Goal: Task Accomplishment & Management: Manage account settings

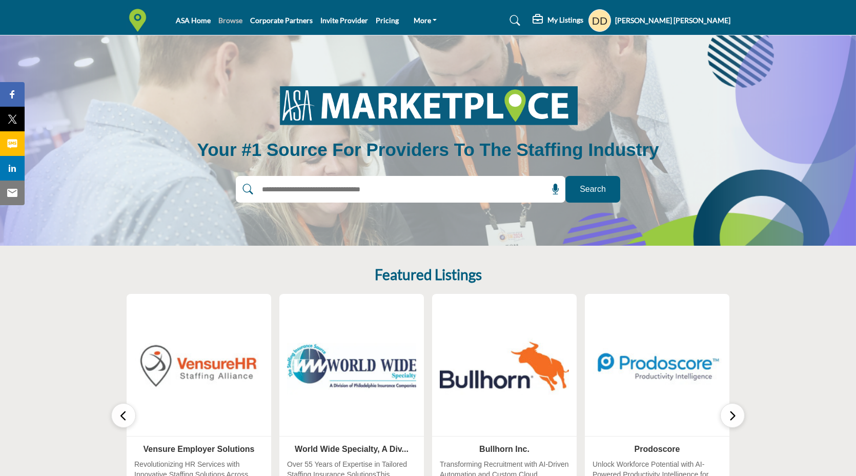
click at [234, 22] on link "Browse" at bounding box center [230, 20] width 24 height 9
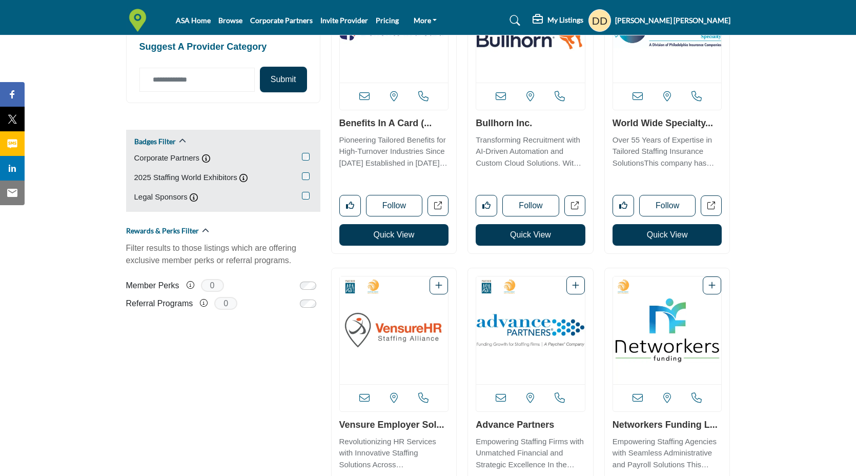
scroll to position [490, 0]
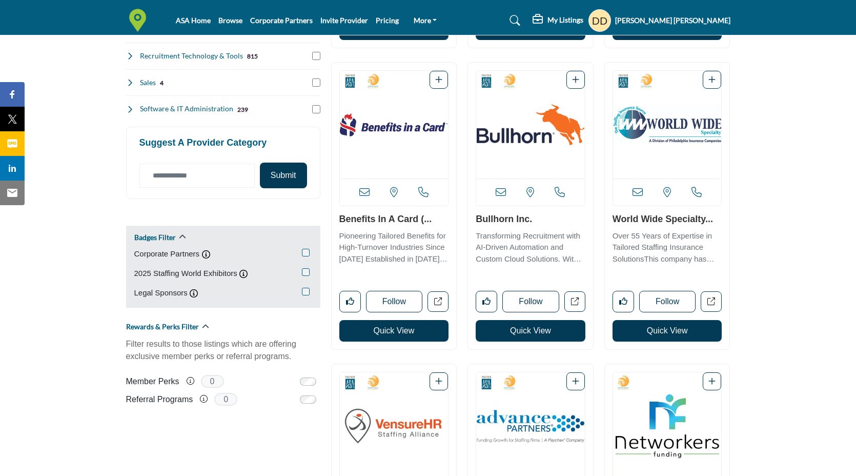
click at [396, 128] on img "Open Listing in new tab" at bounding box center [394, 125] width 109 height 108
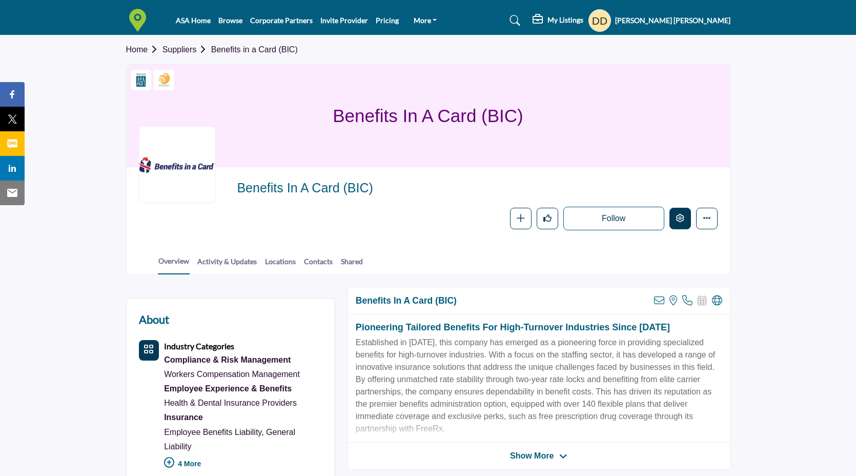
click at [681, 219] on icon "Edit company" at bounding box center [680, 218] width 8 height 8
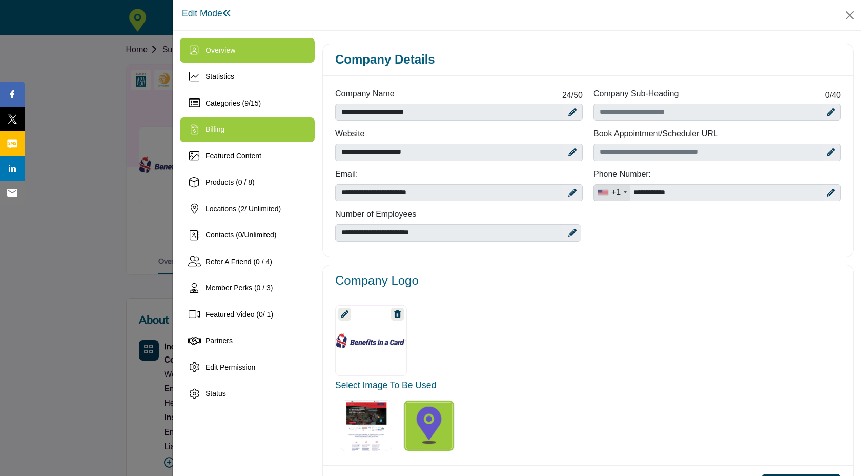
click at [265, 137] on div "Billing" at bounding box center [247, 129] width 135 height 25
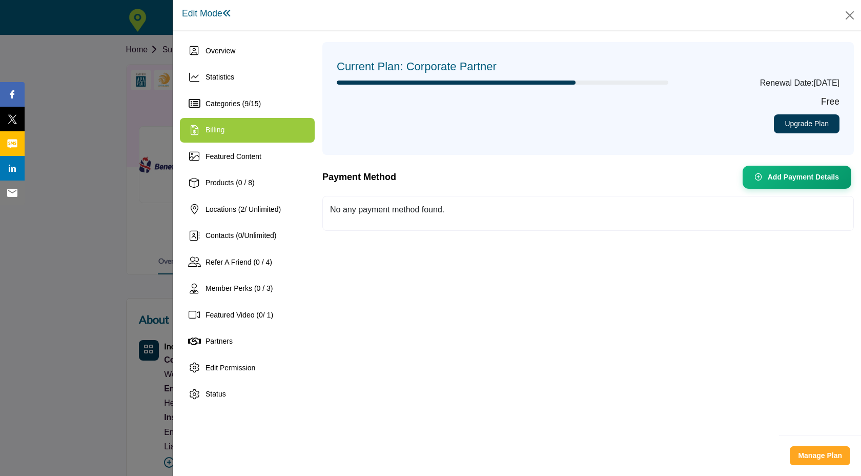
click at [92, 79] on div at bounding box center [430, 238] width 861 height 476
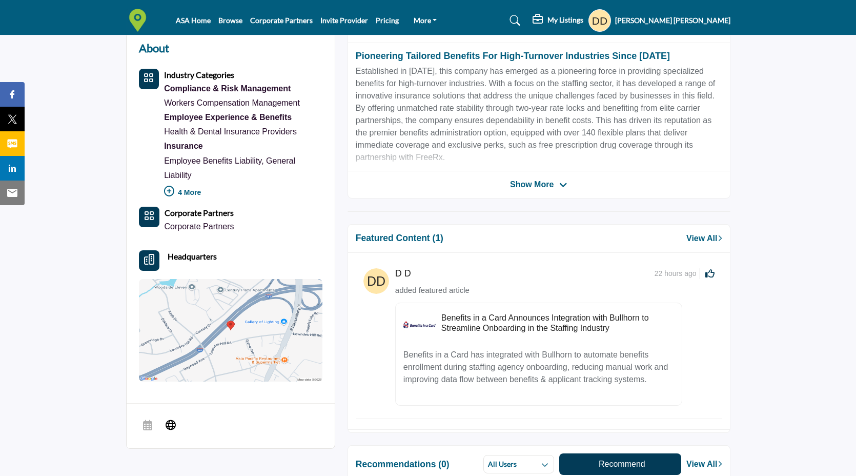
scroll to position [253, 0]
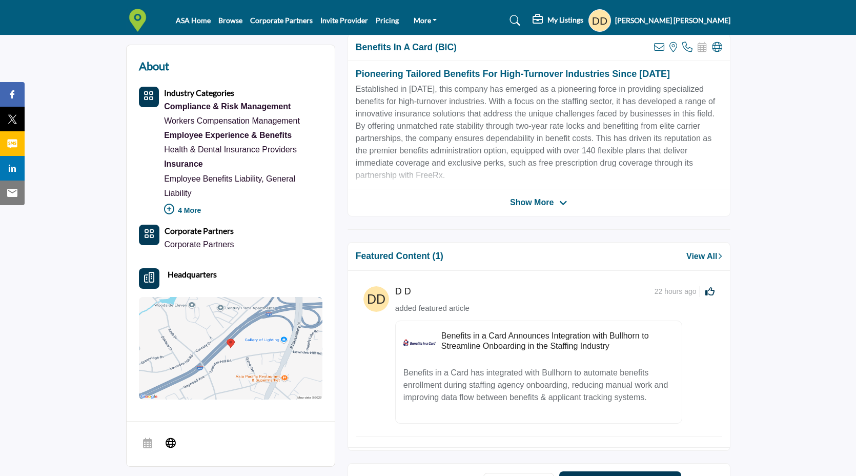
click at [686, 255] on link "View All" at bounding box center [703, 256] width 35 height 12
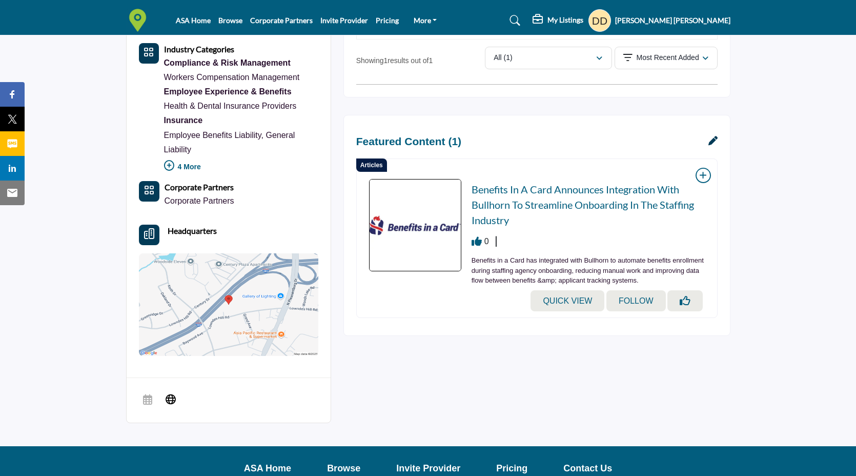
scroll to position [341, 0]
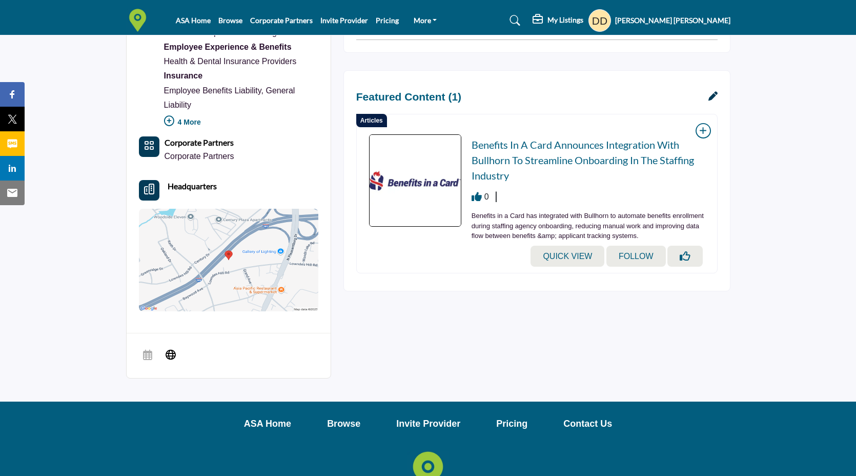
click at [711, 99] on icon at bounding box center [712, 95] width 9 height 9
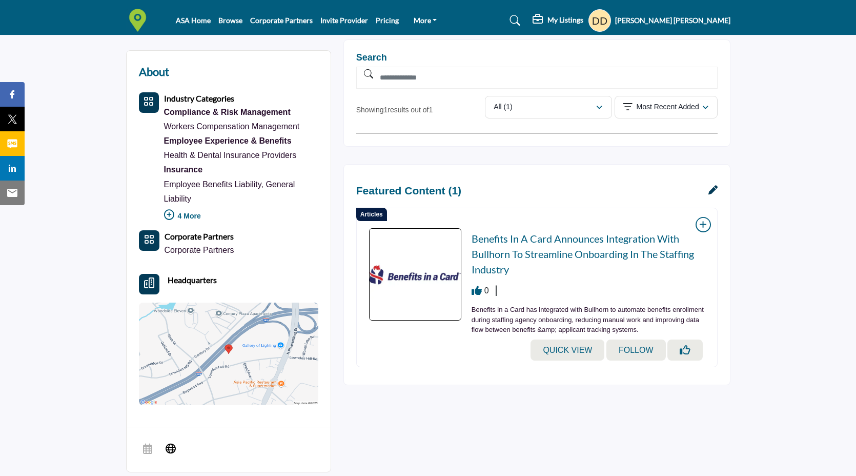
scroll to position [413, 0]
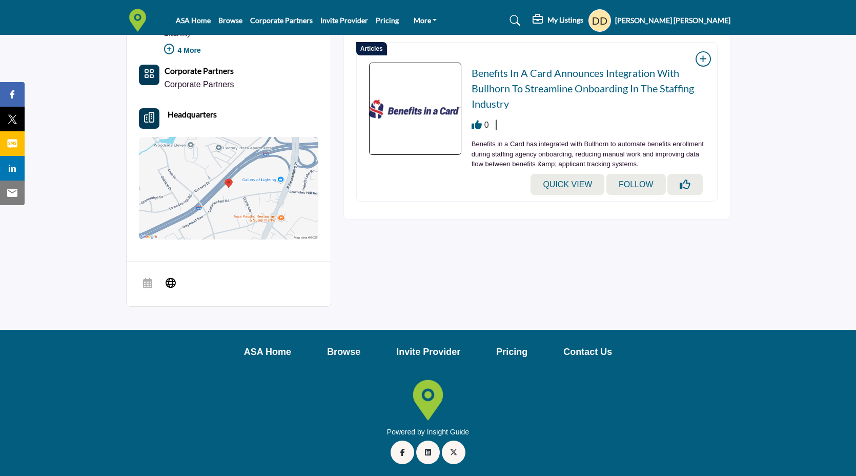
click at [601, 145] on span "Benefits in a Card has integrated with Bullhorn to automate benefits enrollment…" at bounding box center [588, 154] width 232 height 28
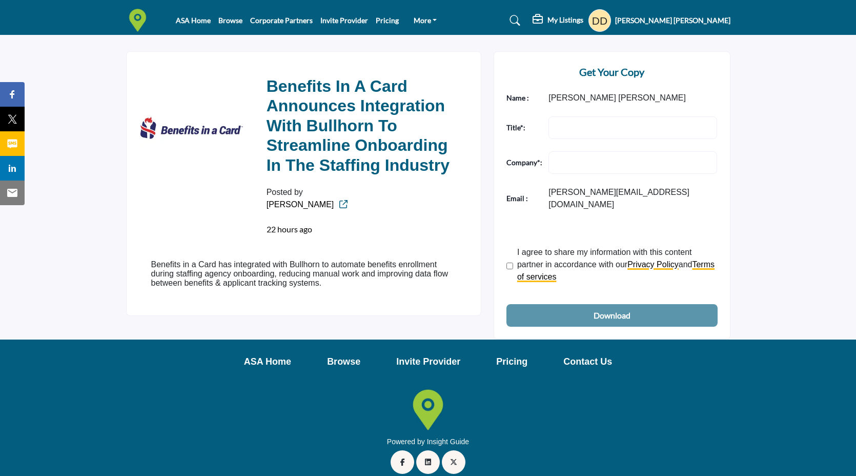
scroll to position [277, 0]
click at [336, 288] on p "Benefits in a Card has integrated with Bullhorn to automate benefits enrollment…" at bounding box center [303, 274] width 305 height 28
click at [371, 284] on p "Benefits in a Card has integrated with Bullhorn to automate benefits enrollment…" at bounding box center [303, 274] width 305 height 28
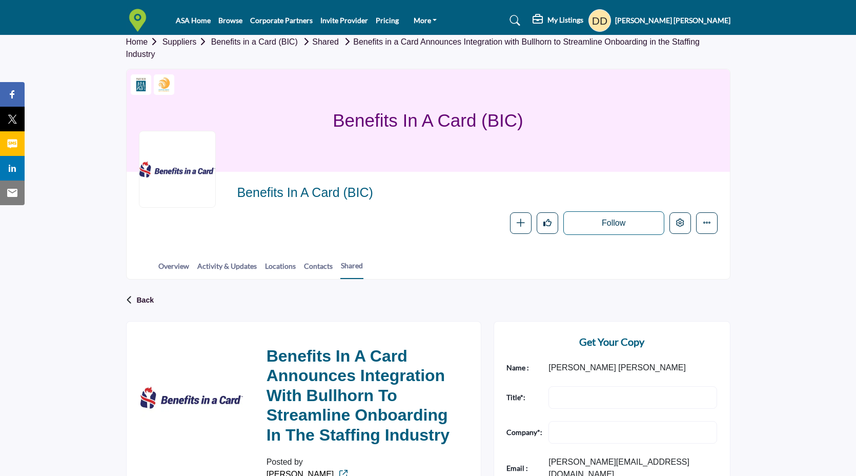
scroll to position [0, 0]
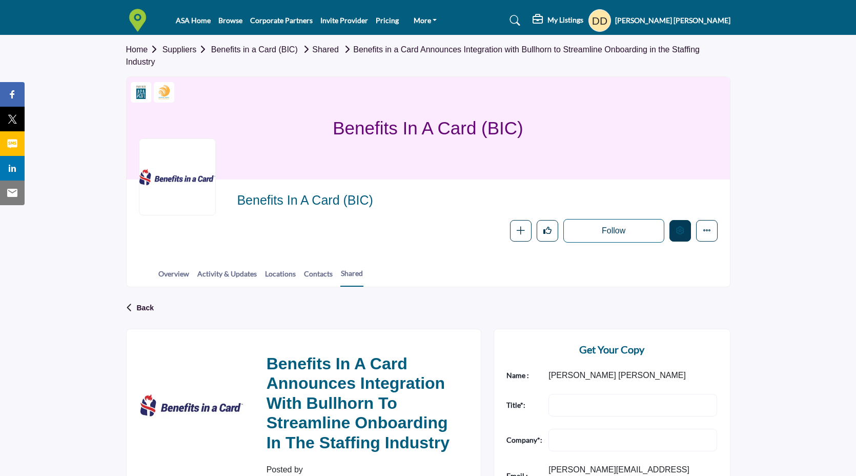
click at [684, 236] on button "Edit company" at bounding box center [680, 231] width 22 height 22
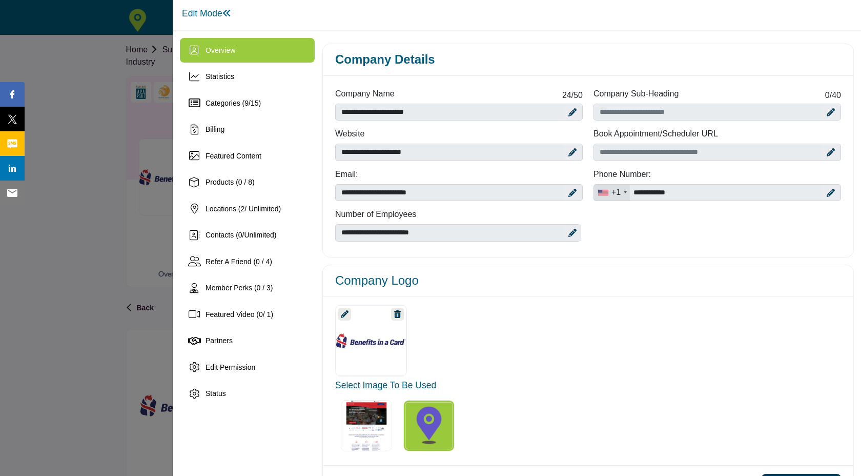
click at [152, 64] on div at bounding box center [430, 238] width 861 height 476
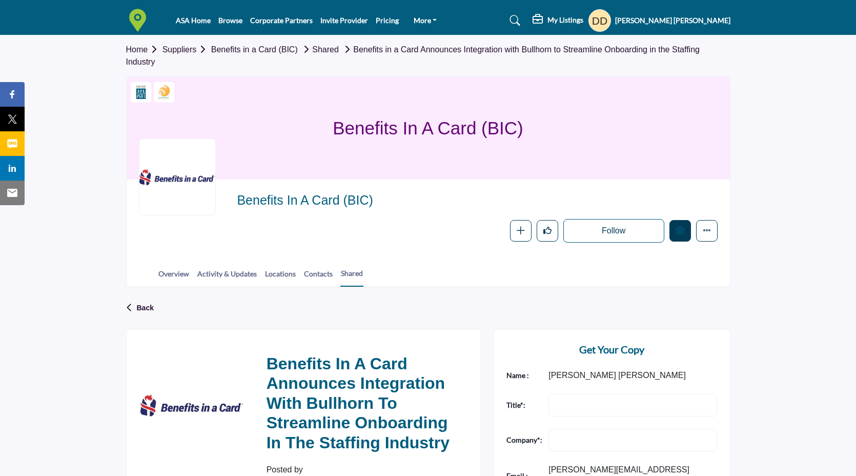
click at [671, 230] on button "Edit company" at bounding box center [680, 231] width 22 height 22
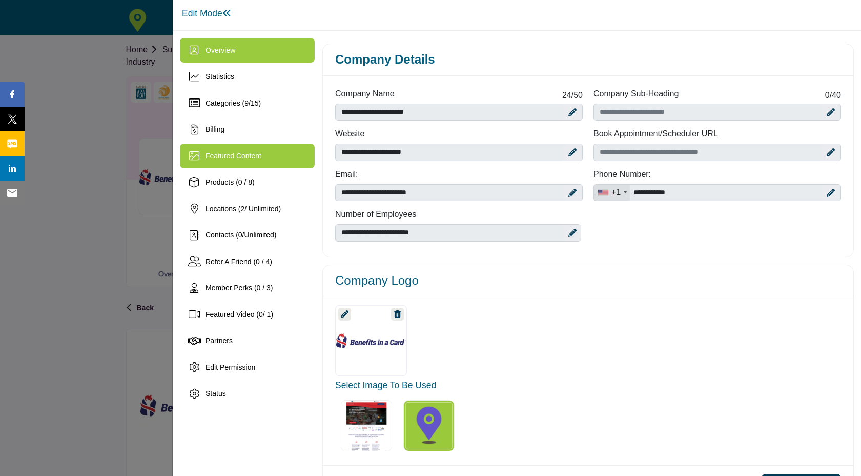
click at [252, 157] on span "Featured Content" at bounding box center [234, 156] width 56 height 8
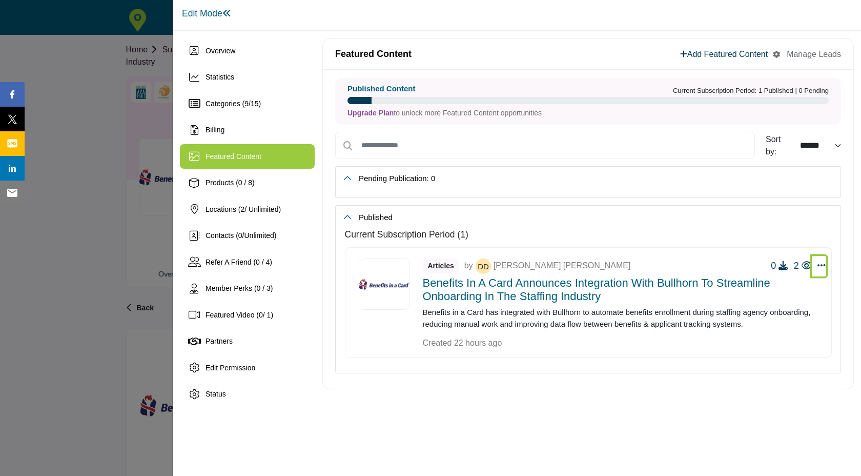
click at [817, 265] on icon "Select Dropdown Options" at bounding box center [821, 264] width 8 height 9
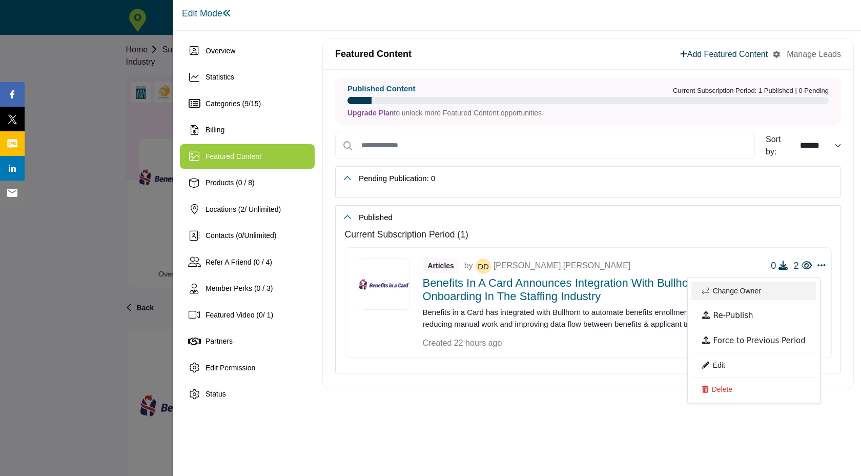
click at [747, 288] on link "Change Owner" at bounding box center [753, 290] width 125 height 18
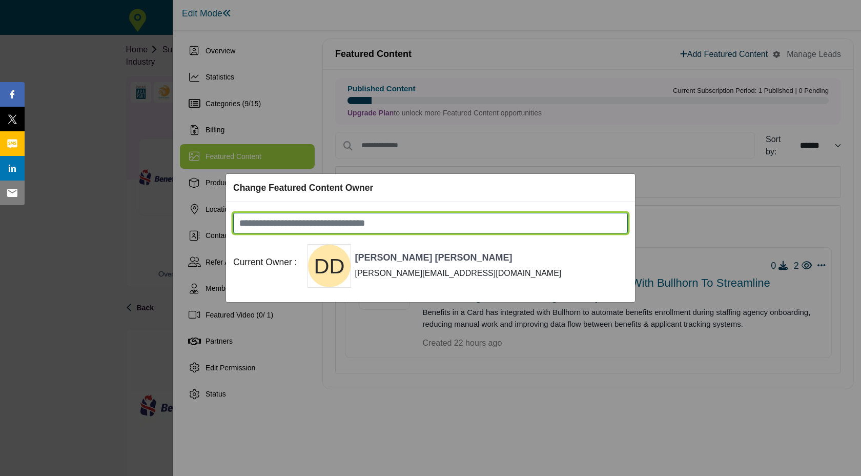
click at [361, 221] on input at bounding box center [430, 223] width 395 height 21
type input "*****"
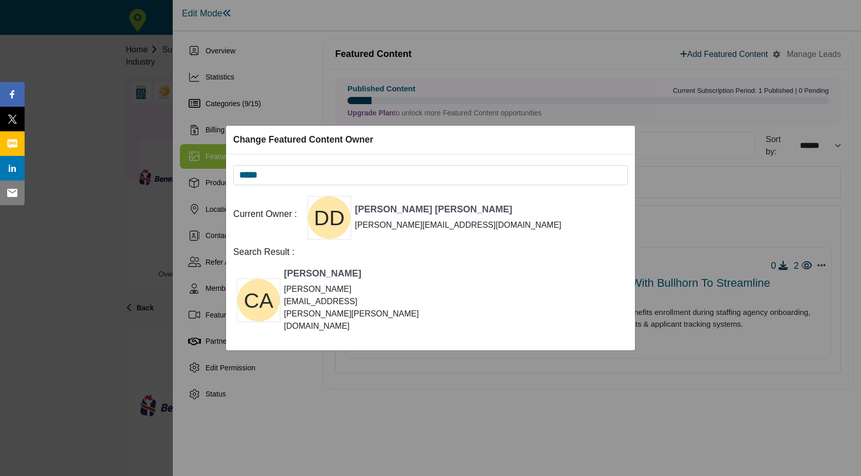
click at [288, 300] on div "Corie Anderson corie.anderson@ogletree.com" at bounding box center [353, 300] width 138 height 64
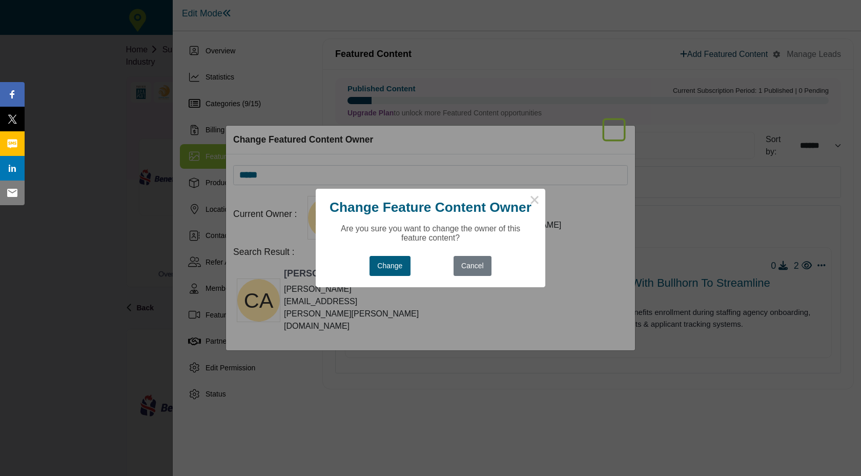
click at [388, 276] on button "Change" at bounding box center [390, 266] width 41 height 20
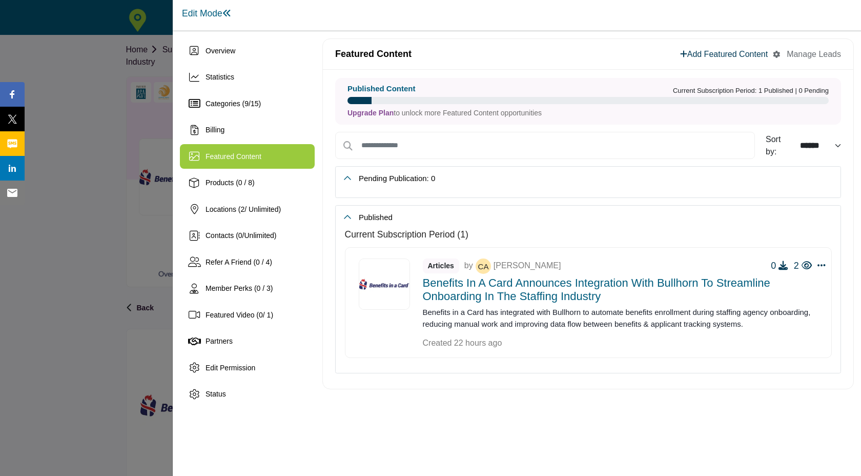
click at [636, 264] on div "Articles by Corie Anderson 0 2 Change Owner Re-Publish Force to Previous Period…" at bounding box center [625, 266] width 404 height 21
click at [615, 230] on div "Current Subscription Period (1)" at bounding box center [588, 234] width 487 height 11
click at [350, 218] on h2 "Published" at bounding box center [588, 218] width 505 height 24
click at [823, 266] on icon "Select Dropdown Options" at bounding box center [821, 264] width 8 height 9
click at [618, 255] on div "Articles by Corie Anderson 0 2 Change Owner Re-Publish Edit Delete" at bounding box center [588, 302] width 487 height 111
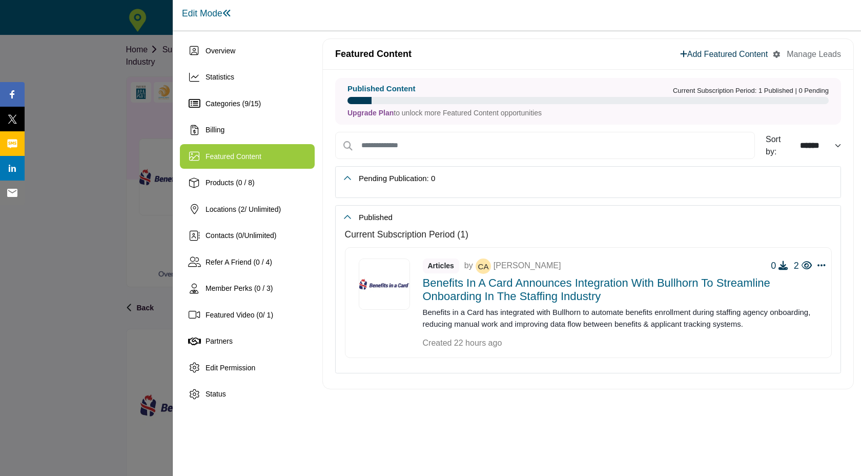
click at [533, 281] on h4 "Benefits in a Card Announces Integration with Bullhorn to Streamline Onboarding…" at bounding box center [625, 289] width 404 height 27
click at [112, 287] on div at bounding box center [430, 238] width 861 height 476
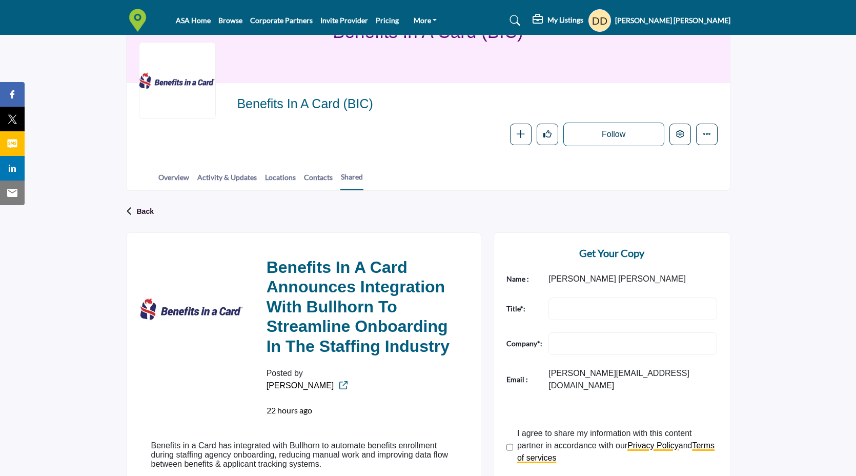
scroll to position [97, 0]
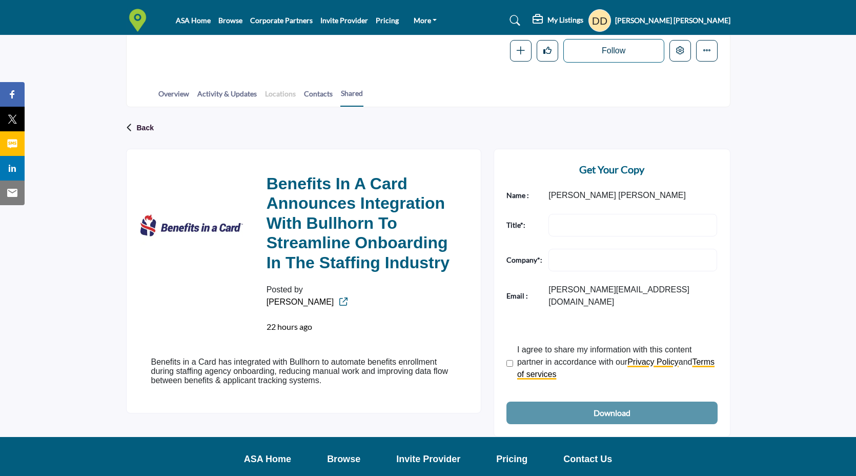
scroll to position [229, 0]
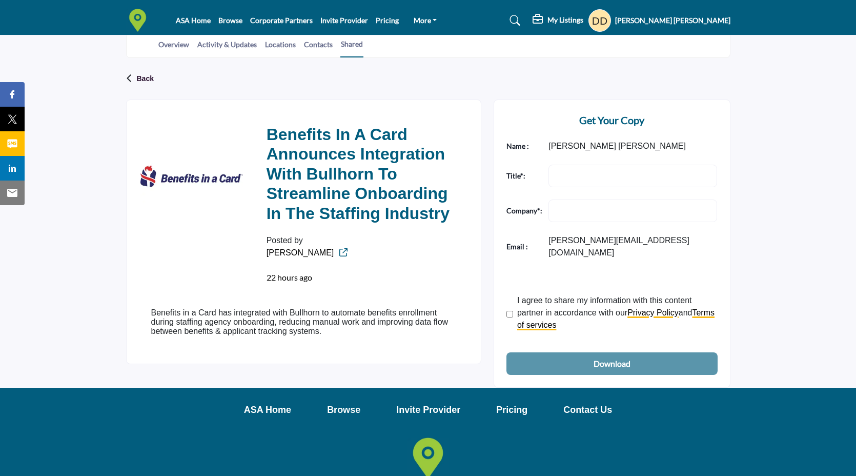
click at [597, 149] on p "[PERSON_NAME] [PERSON_NAME]" at bounding box center [632, 146] width 169 height 12
click at [281, 239] on div "Posted by [PERSON_NAME] 22 hours ago" at bounding box center [315, 258] width 97 height 49
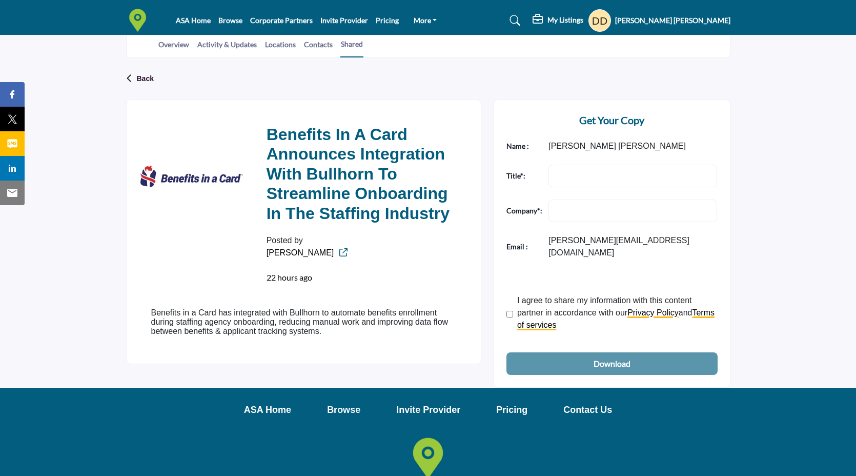
click at [352, 250] on div "Benefits in a Card Announces Integration with Bullhorn to Streamline Onboarding…" at bounding box center [361, 203] width 214 height 183
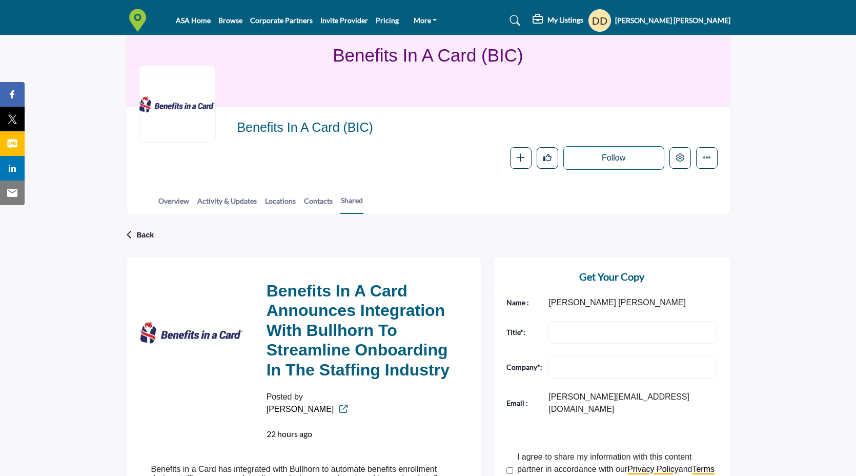
scroll to position [0, 0]
